Goal: Transaction & Acquisition: Subscribe to service/newsletter

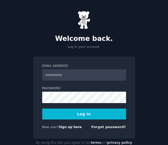
click at [85, 59] on div "Email Address Password Log In New user? Sign up here Forgot password?" at bounding box center [84, 98] width 102 height 82
click at [87, 46] on p "Log in your account." at bounding box center [84, 47] width 102 height 5
click at [87, 71] on input "Email Address" at bounding box center [84, 74] width 84 height 11
click at [87, 51] on div "Welcome back. Log in your account. Email Address Password Log In New user? Sign…" at bounding box center [84, 79] width 168 height 158
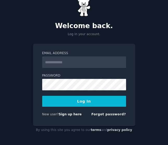
click at [88, 112] on form "Email Address Password Log In New user? Sign up here Forgot password?" at bounding box center [84, 85] width 84 height 68
click at [87, 119] on div "Email Address Password Log In New user? Sign up here Forgot password?" at bounding box center [84, 85] width 102 height 82
click at [87, 116] on div "New user? Sign up here Forgot password?" at bounding box center [84, 115] width 84 height 7
click at [86, 61] on input "Email Address" at bounding box center [84, 62] width 84 height 11
type input "**********"
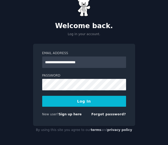
click at [81, 97] on button "Log In" at bounding box center [84, 101] width 84 height 11
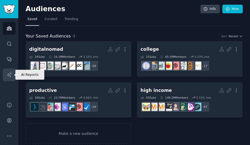
click at [9, 78] on link "AI Reports" at bounding box center [9, 75] width 13 height 13
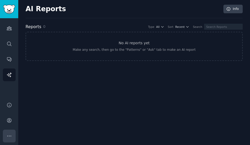
click at [10, 137] on icon "Sidebar" at bounding box center [9, 136] width 5 height 5
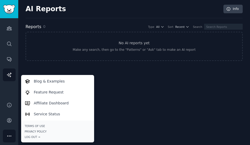
click at [11, 90] on div "Audiences Search Conversations AI Reports" at bounding box center [9, 57] width 18 height 78
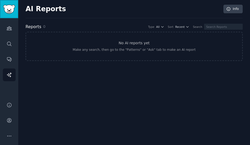
click at [9, 12] on img "Sidebar" at bounding box center [9, 9] width 12 height 9
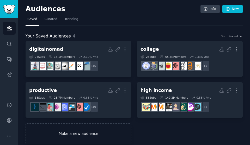
click at [81, 131] on link "Make a new audience" at bounding box center [79, 133] width 106 height 21
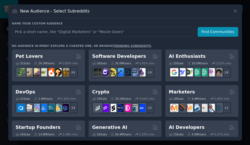
click at [130, 33] on input "text" at bounding box center [103, 32] width 182 height 10
click at [169, 9] on icon at bounding box center [235, 10] width 5 height 5
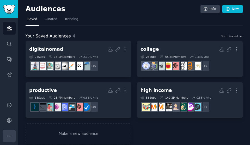
click at [10, 135] on icon "Sidebar" at bounding box center [9, 136] width 5 height 5
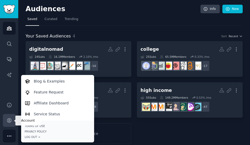
click at [8, 121] on icon "Sidebar" at bounding box center [9, 121] width 4 height 4
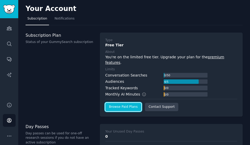
click at [121, 103] on link "Browse Paid Plans" at bounding box center [123, 107] width 36 height 8
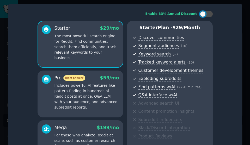
click at [125, 41] on div "Starter $ 29 /mo The most powerful search engine for Reddit. Find communities, …" at bounding box center [125, 94] width 175 height 147
click at [125, 42] on div "Starter $ 29 /mo The most powerful search engine for Reddit. Find communities, …" at bounding box center [125, 94] width 175 height 147
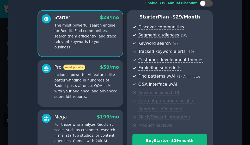
scroll to position [33, 0]
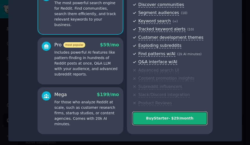
click at [168, 121] on div "Buy Starter - $ 29 /month" at bounding box center [170, 118] width 74 height 5
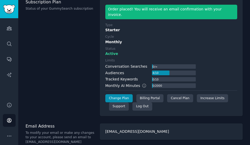
scroll to position [34, 0]
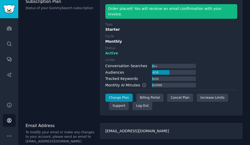
click at [211, 67] on div "Limits Conversation Searches 0 / ∞ Audiences 4 / 10 Tracked Keywords 0 / 10 Mon…" at bounding box center [171, 73] width 132 height 30
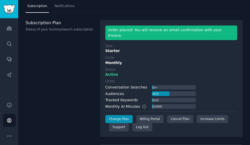
scroll to position [0, 0]
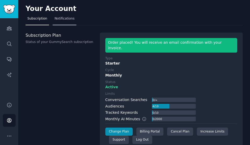
click at [65, 20] on span "Notifications" at bounding box center [65, 18] width 20 height 5
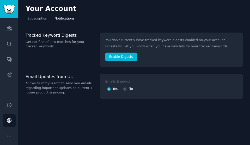
click at [62, 17] on span "Notifications" at bounding box center [65, 18] width 20 height 5
click at [36, 17] on span "Subscription" at bounding box center [37, 18] width 20 height 5
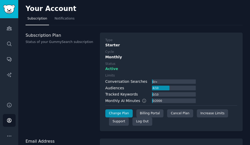
click at [171, 40] on label "Type" at bounding box center [171, 40] width 132 height 5
click at [173, 71] on div "Active" at bounding box center [171, 68] width 132 height 5
click at [179, 46] on div "Starter" at bounding box center [171, 45] width 132 height 5
